Goal: Communication & Community: Answer question/provide support

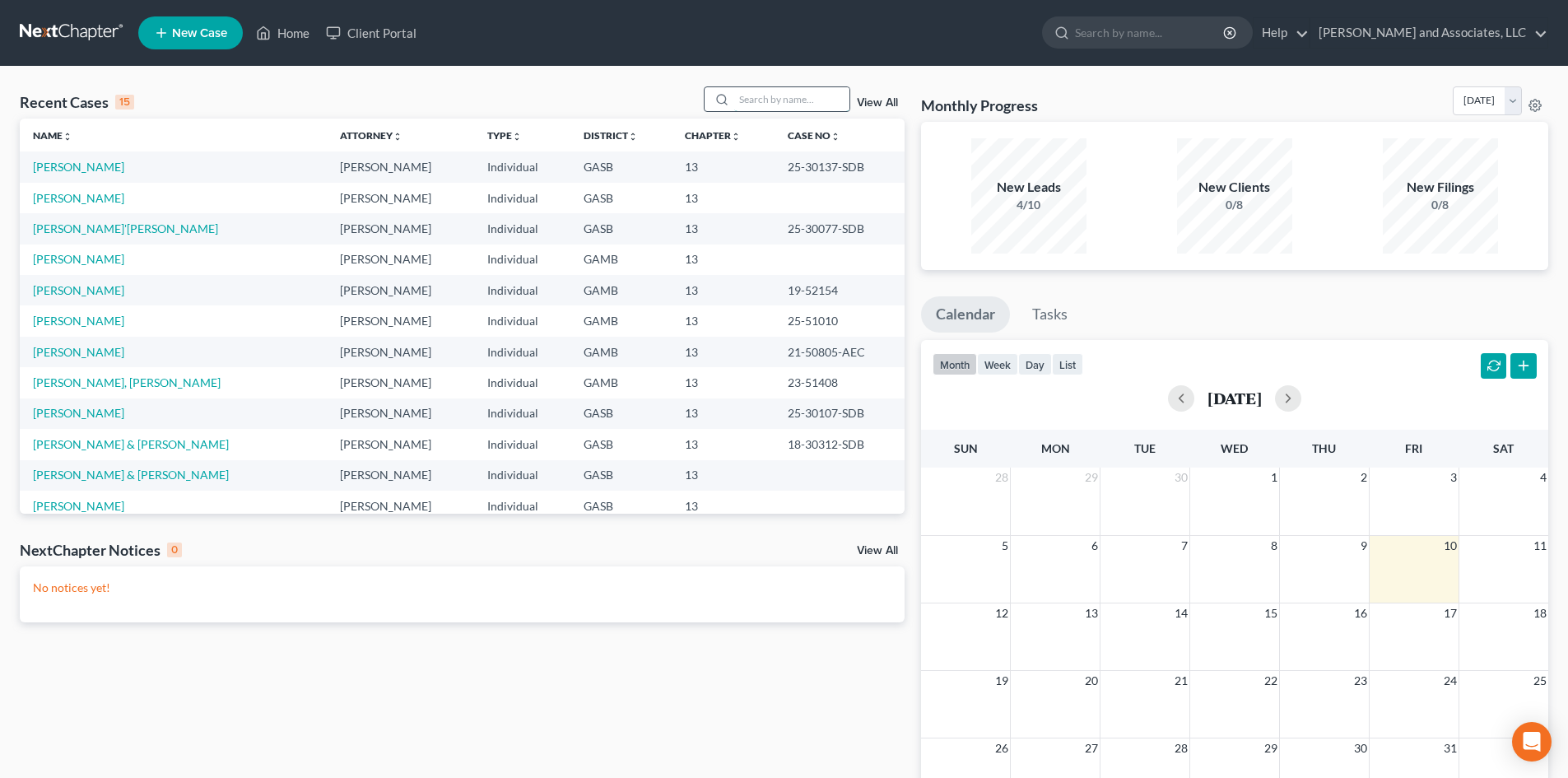
click at [768, 106] on input "search" at bounding box center [791, 100] width 115 height 24
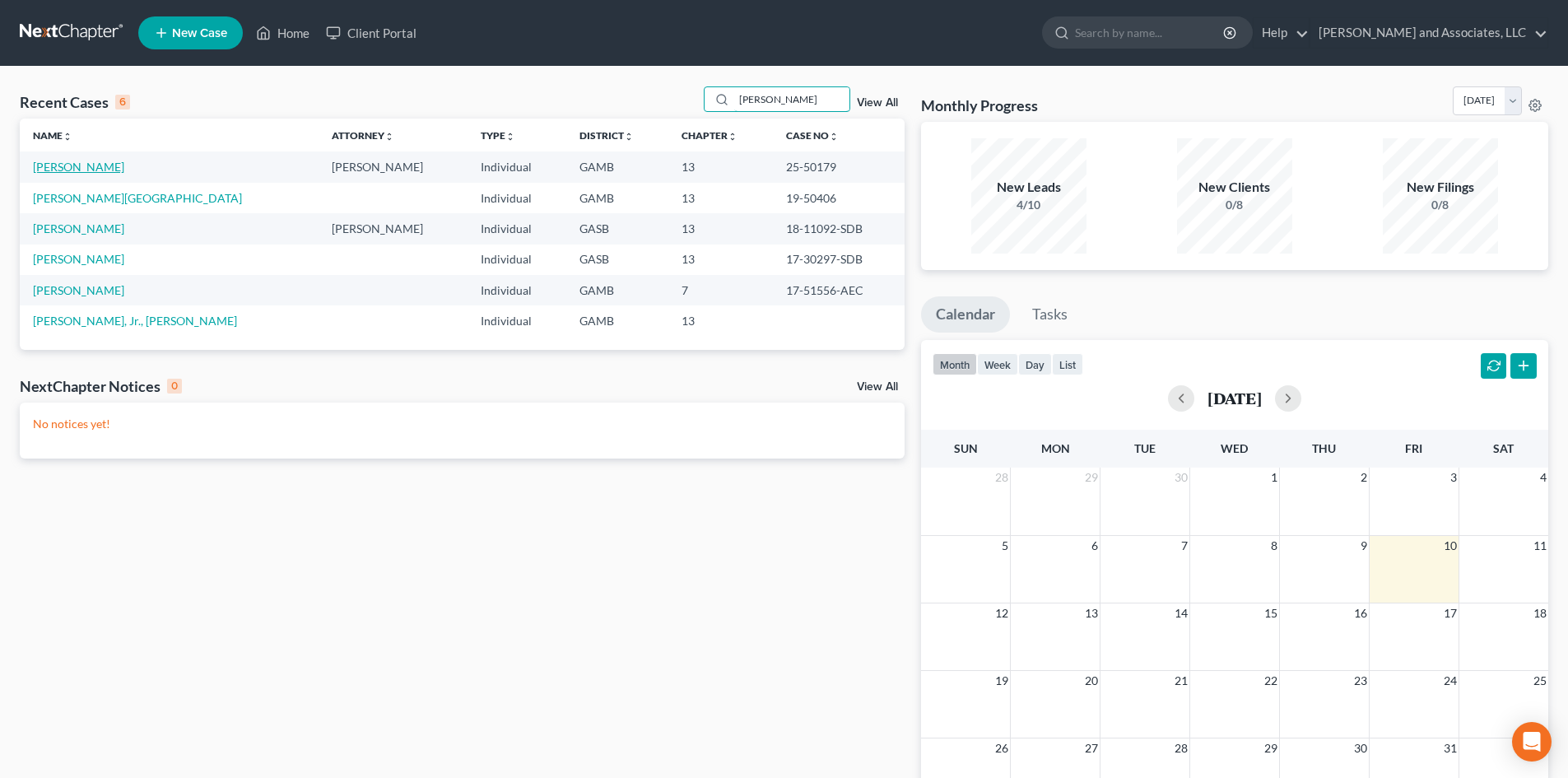
type input "[PERSON_NAME]"
click at [79, 163] on link "[PERSON_NAME]" at bounding box center [78, 166] width 91 height 14
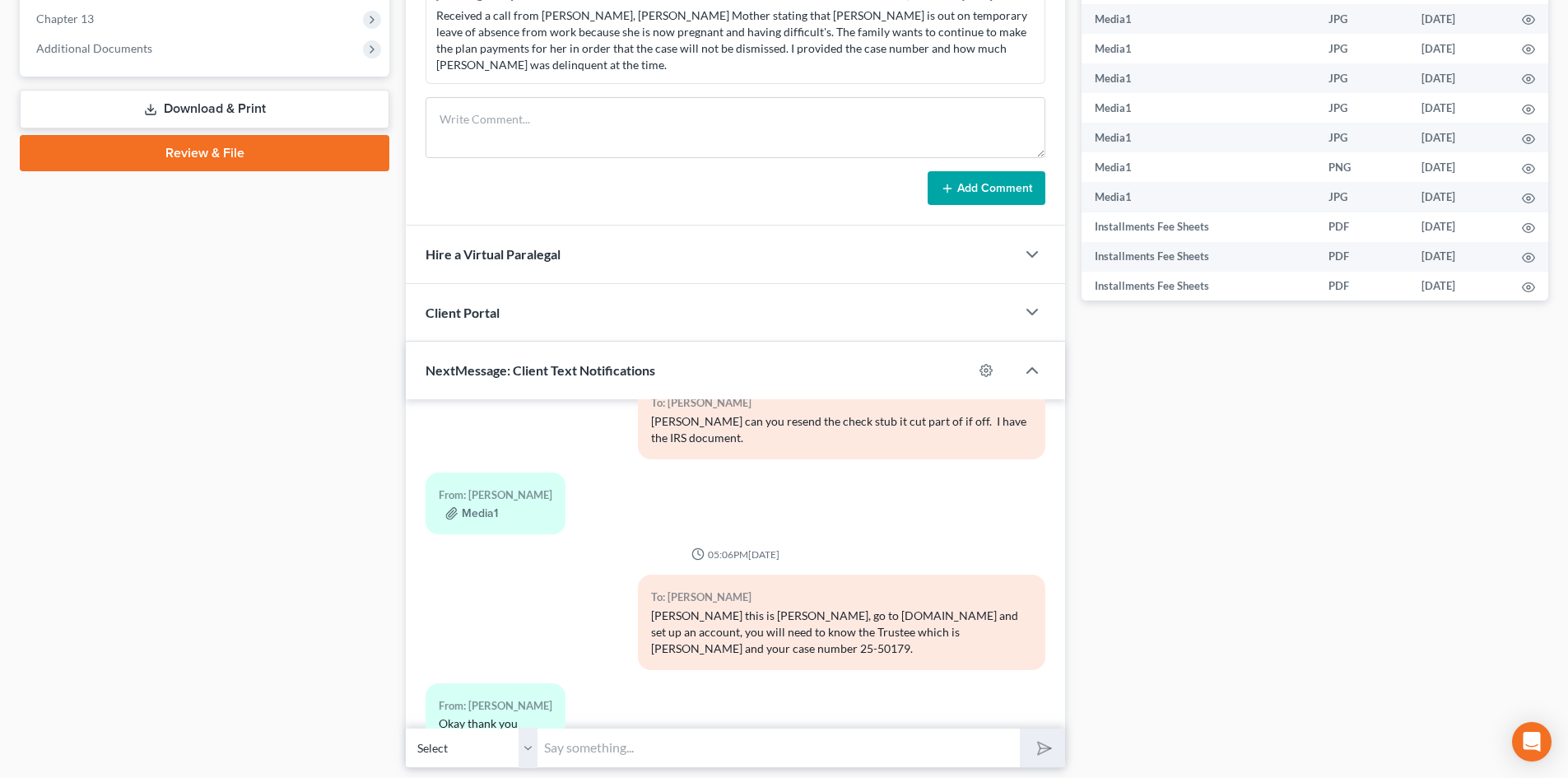
scroll to position [708, 0]
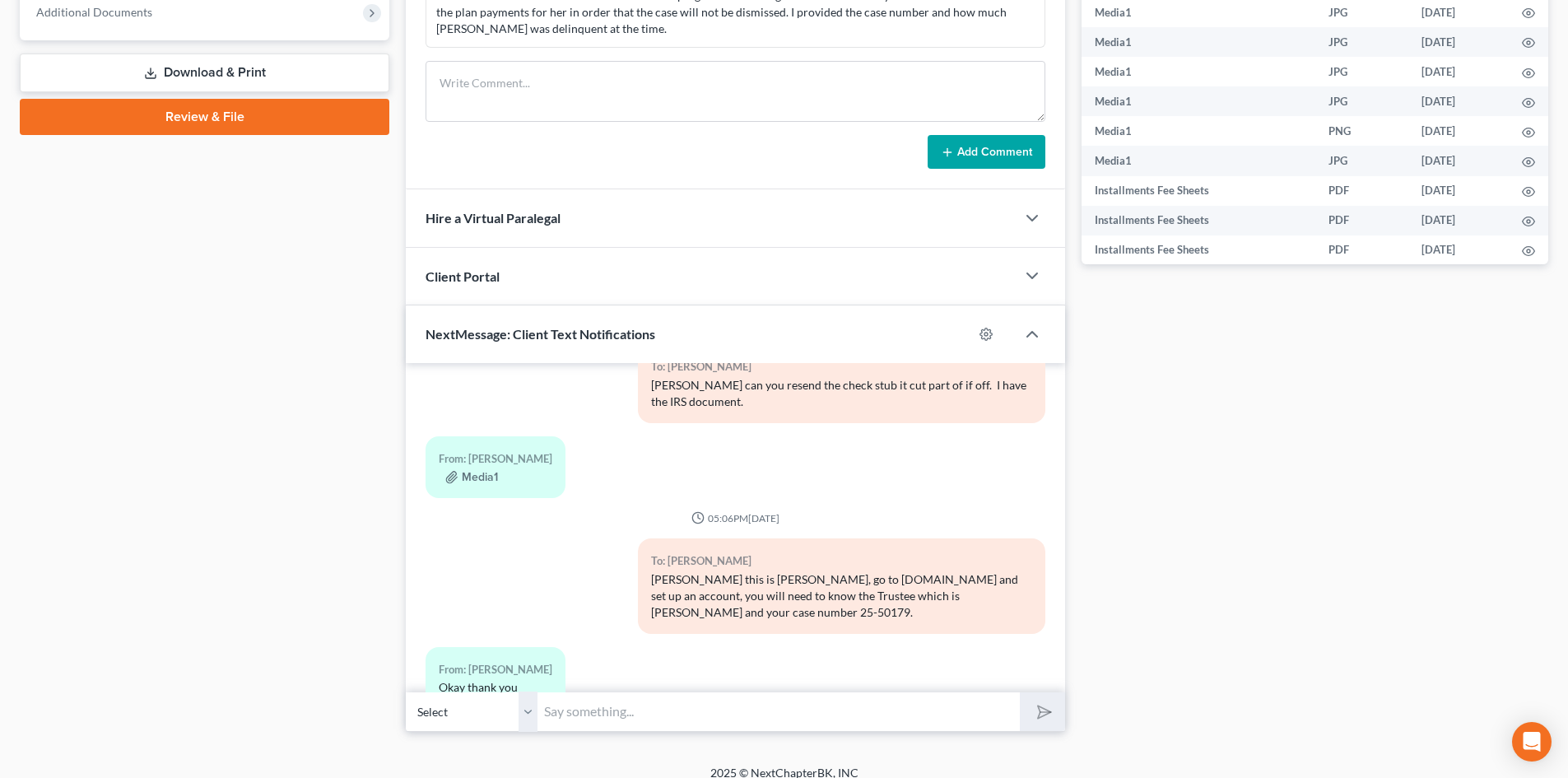
click at [523, 702] on select "Select [PHONE_NUMBER] - [PERSON_NAME]" at bounding box center [471, 712] width 132 height 41
click at [406, 692] on select "Select [PHONE_NUMBER] - [PERSON_NAME]" at bounding box center [471, 712] width 132 height 41
click at [561, 693] on input "text" at bounding box center [778, 712] width 482 height 41
type input "[PERSON_NAME] this is [PERSON_NAME], just to put you on notice, the Trustee has…"
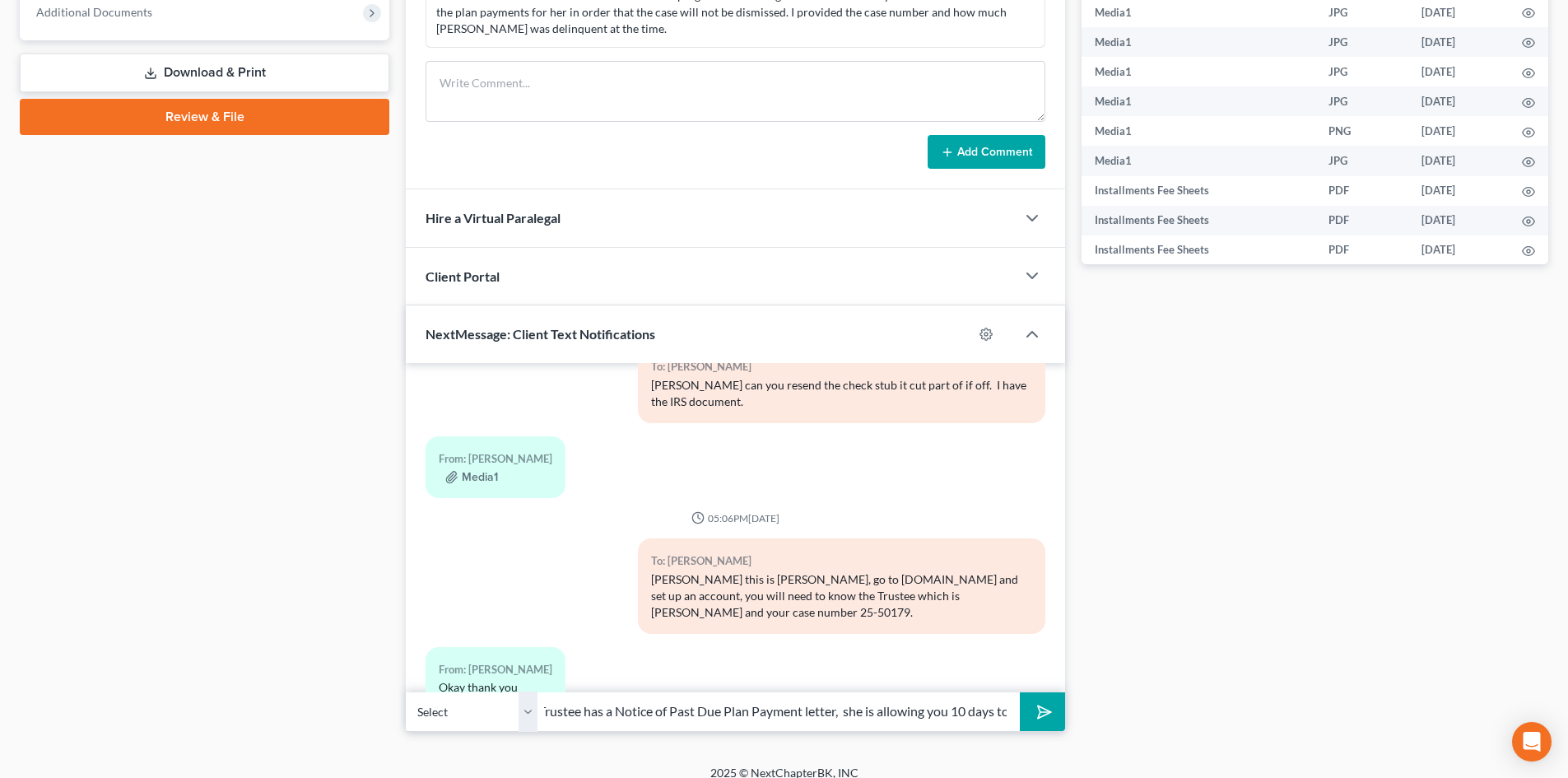
click at [1020, 693] on button "submit" at bounding box center [1042, 712] width 45 height 39
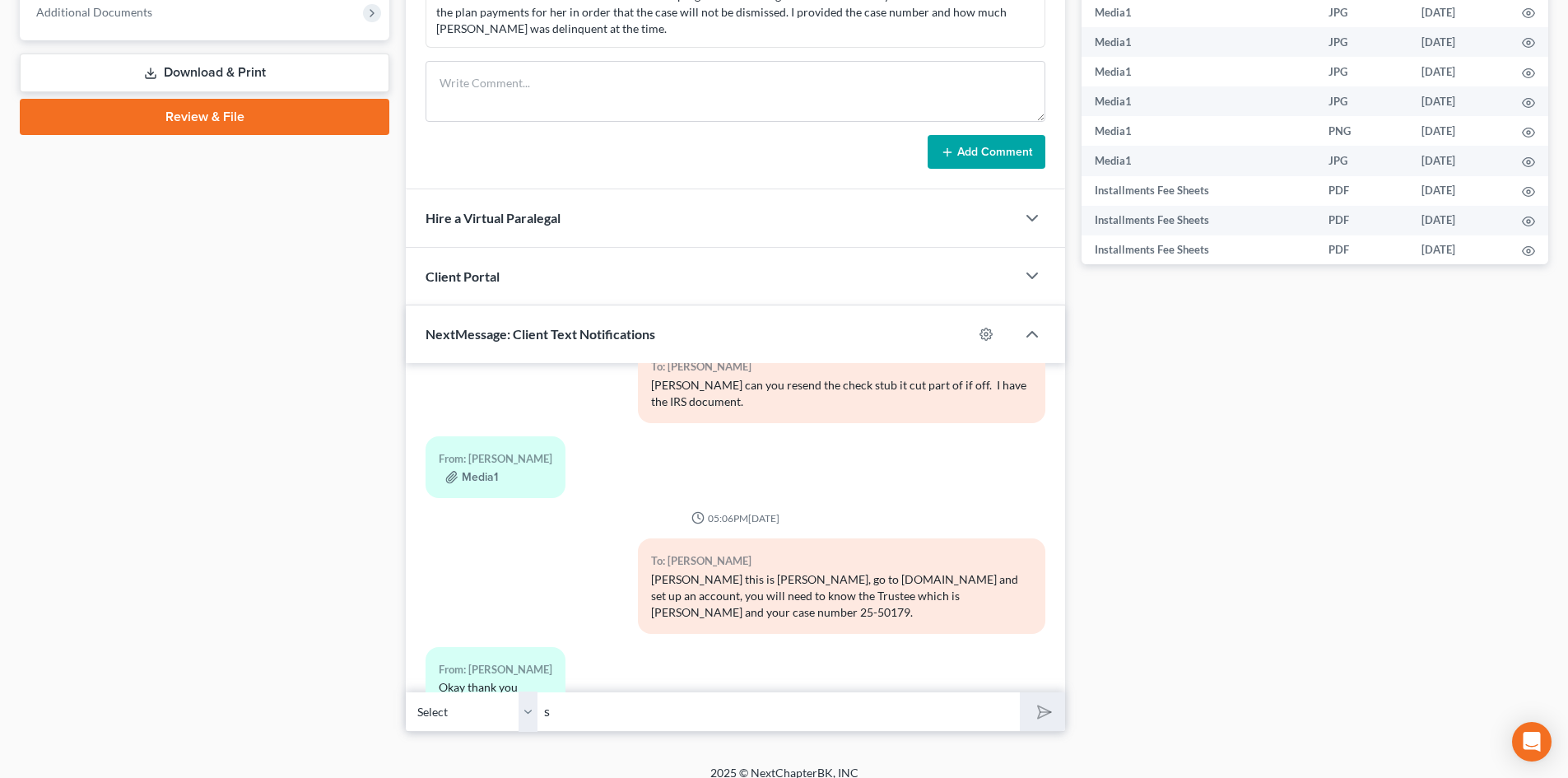
scroll to position [8811, 0]
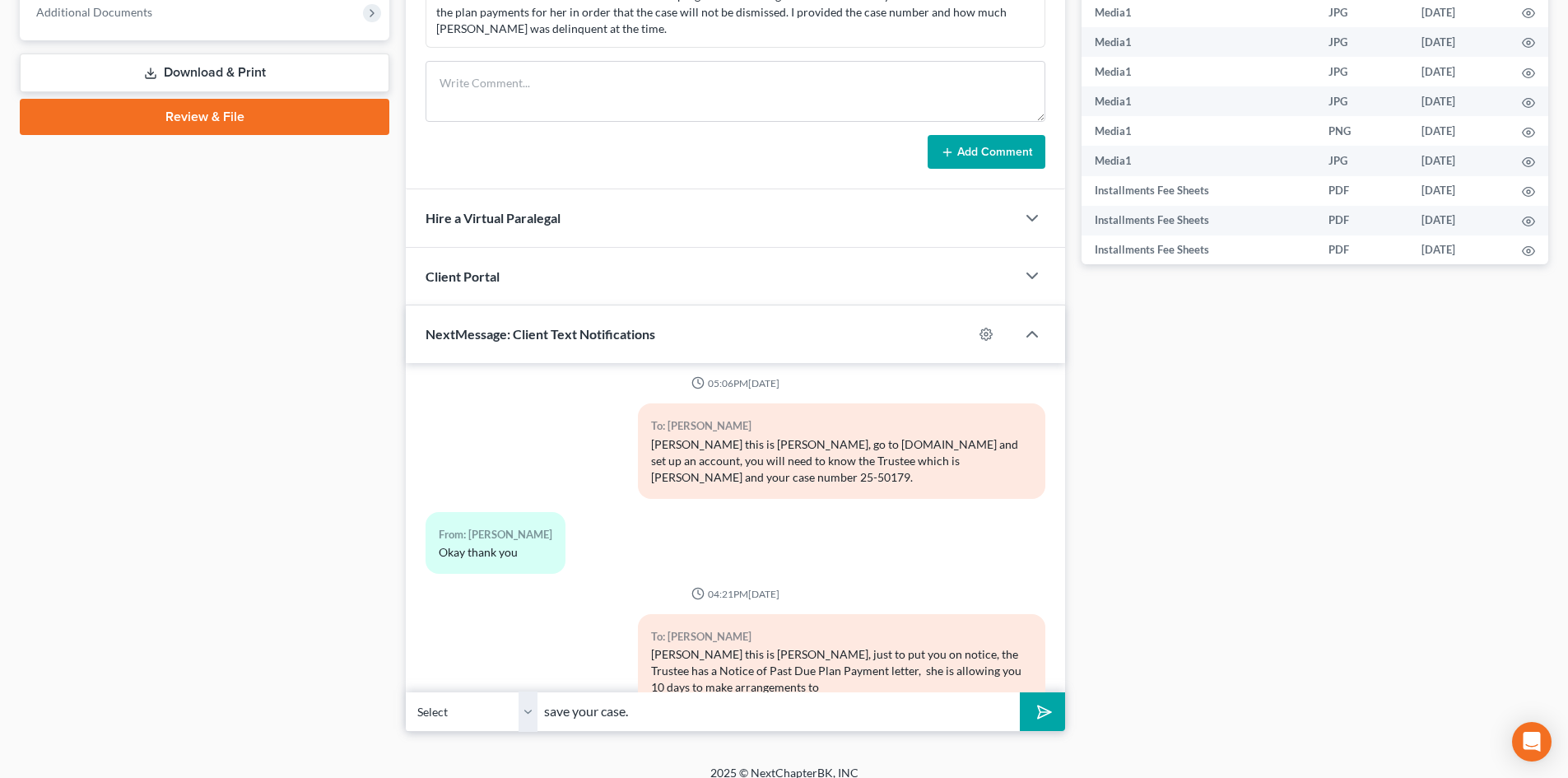
click at [649, 698] on input "save your case." at bounding box center [778, 712] width 482 height 41
type input "save your case. Call the office when you get a chance."
click at [1020, 693] on button "submit" at bounding box center [1042, 712] width 45 height 39
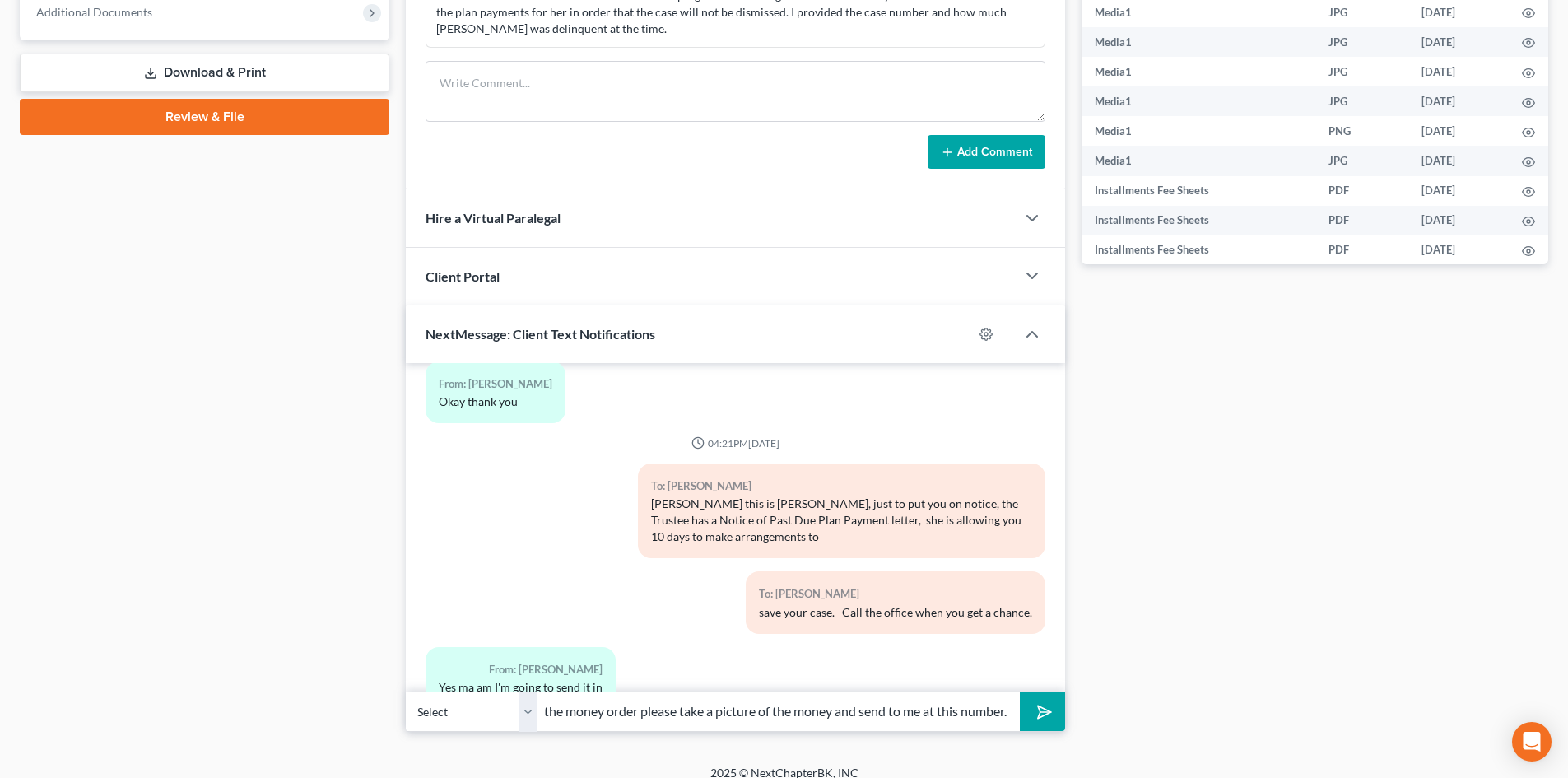
scroll to position [0, 370]
type input "OK, your $415.00 as of [DATE] delinquent, when you send the money order please …"
click at [1020, 693] on button "submit" at bounding box center [1042, 712] width 45 height 39
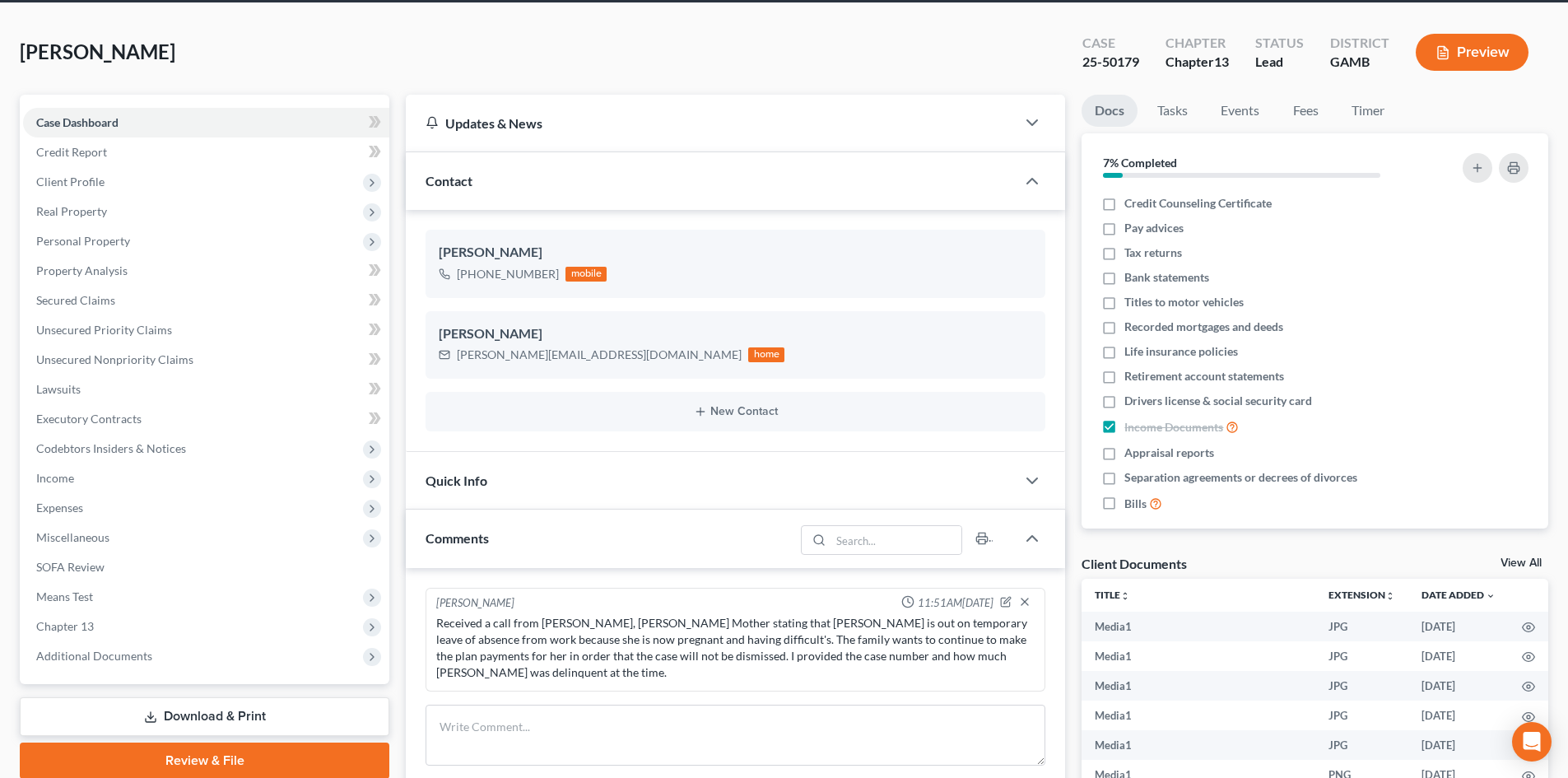
scroll to position [0, 0]
